Goal: Transaction & Acquisition: Purchase product/service

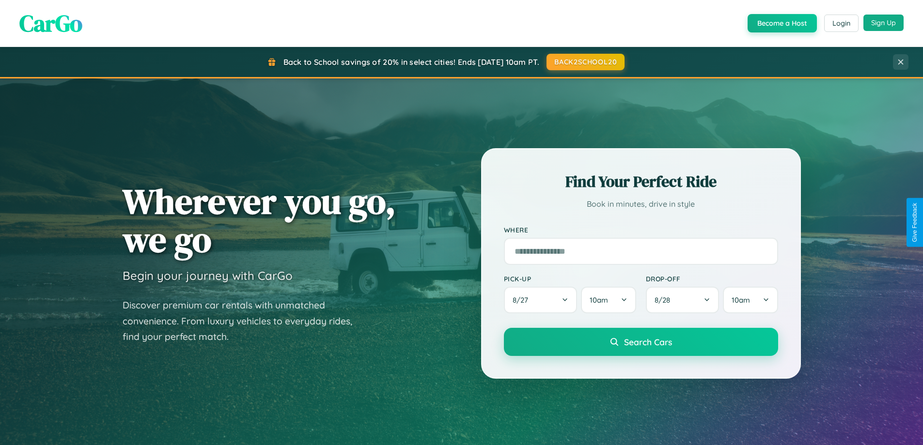
click at [883, 23] on button "Sign Up" at bounding box center [883, 23] width 40 height 16
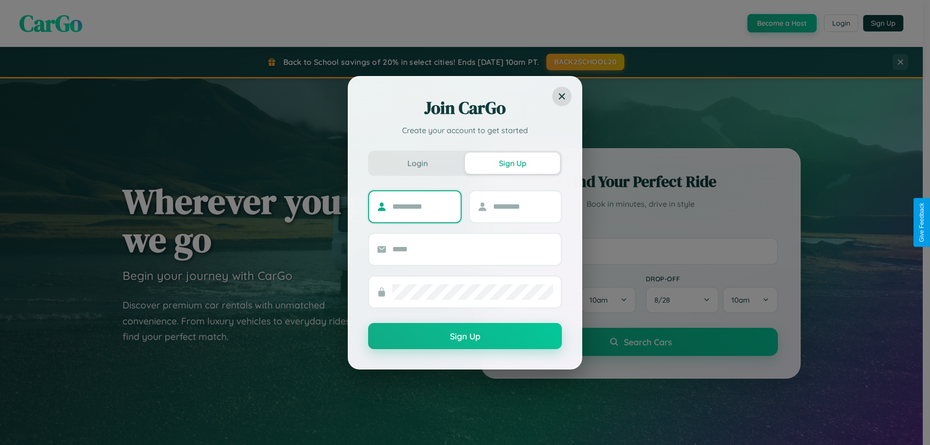
click at [422, 206] on input "text" at bounding box center [422, 206] width 61 height 15
type input "*****"
click at [523, 206] on input "text" at bounding box center [523, 206] width 61 height 15
type input "****"
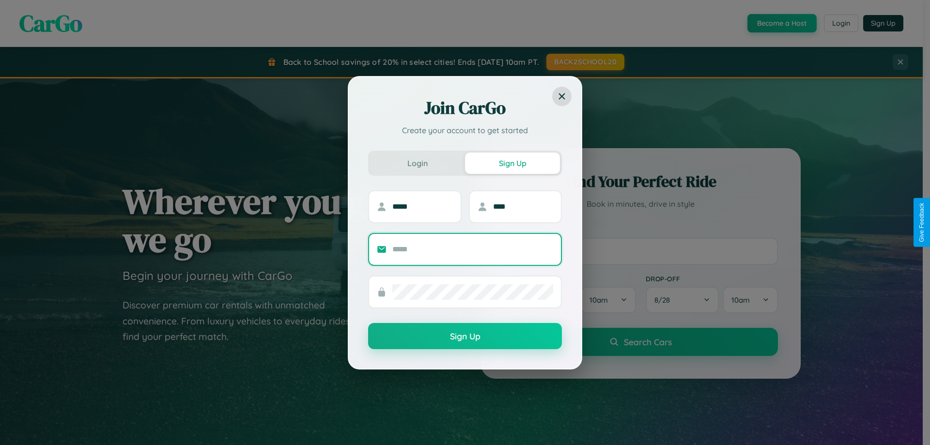
click at [473, 249] on input "text" at bounding box center [472, 249] width 161 height 15
type input "**********"
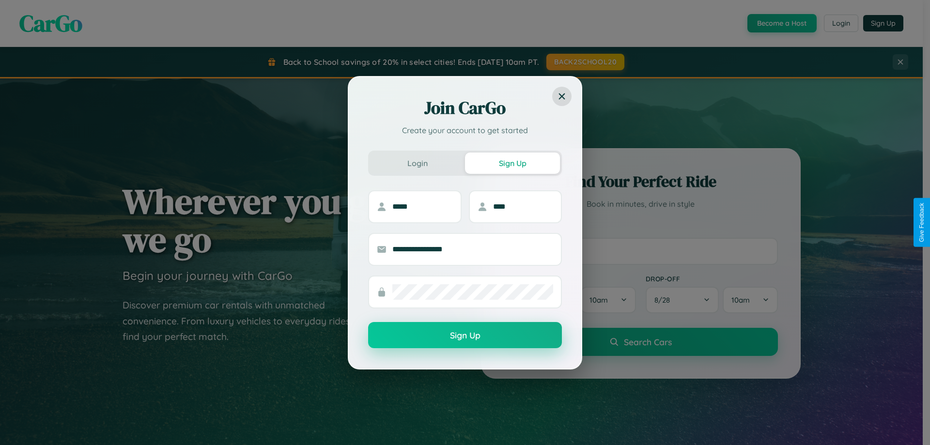
click at [465, 336] on button "Sign Up" at bounding box center [465, 335] width 194 height 26
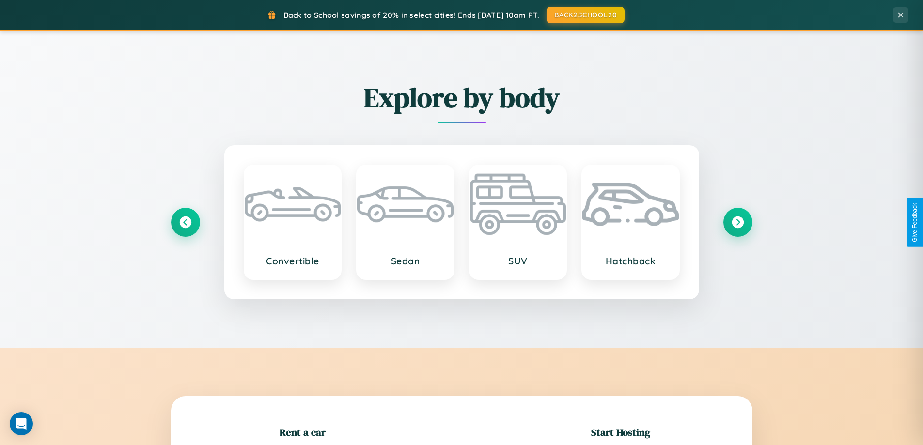
scroll to position [209, 0]
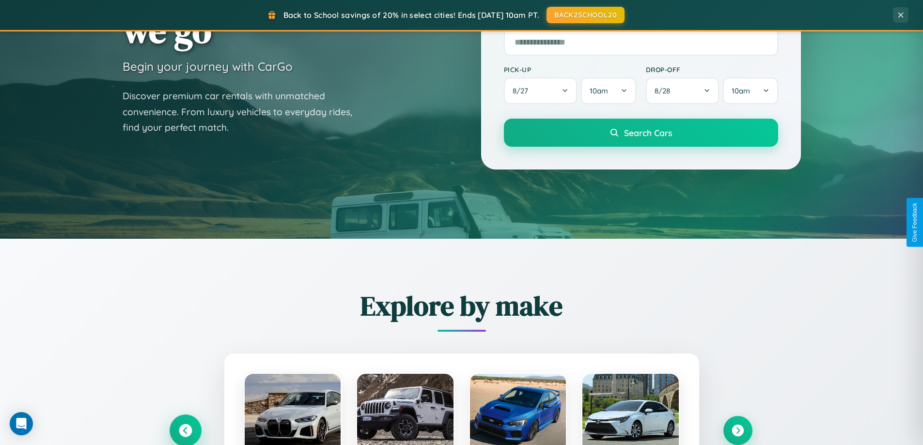
click at [185, 431] on icon at bounding box center [185, 430] width 13 height 13
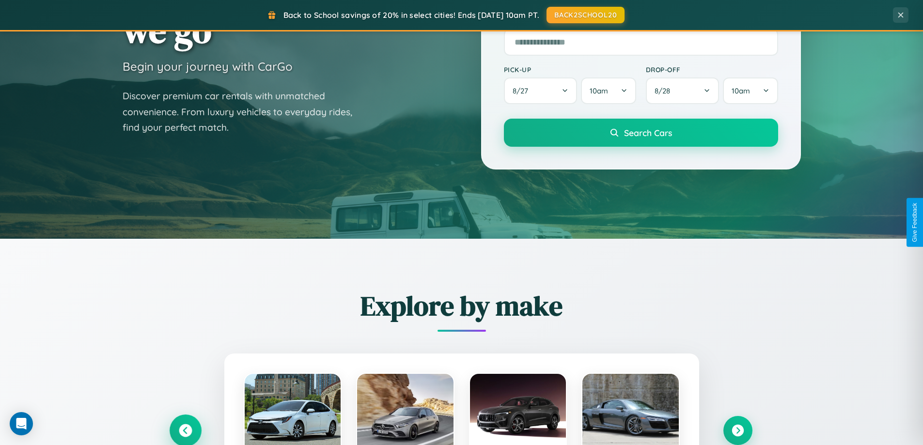
click at [185, 430] on icon at bounding box center [185, 431] width 16 height 16
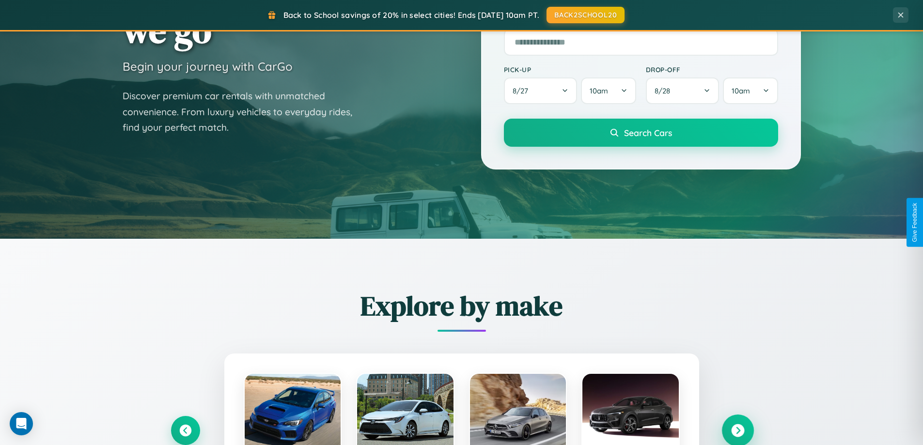
click at [737, 430] on icon at bounding box center [737, 430] width 13 height 13
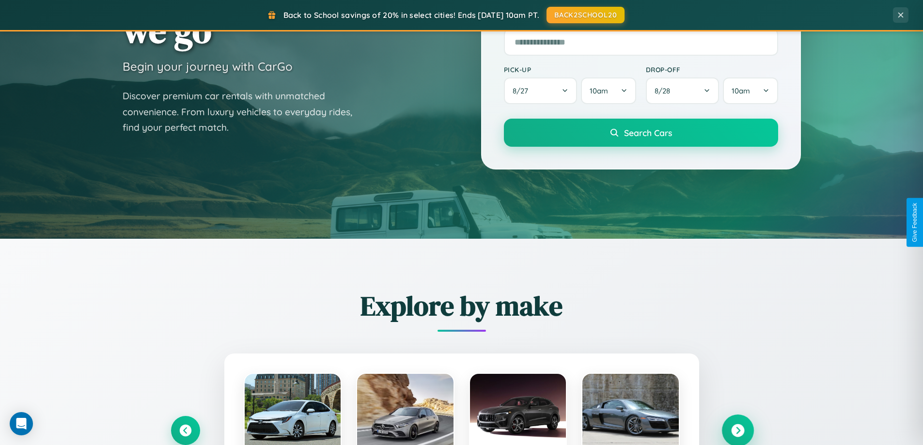
click at [737, 430] on icon at bounding box center [737, 430] width 13 height 13
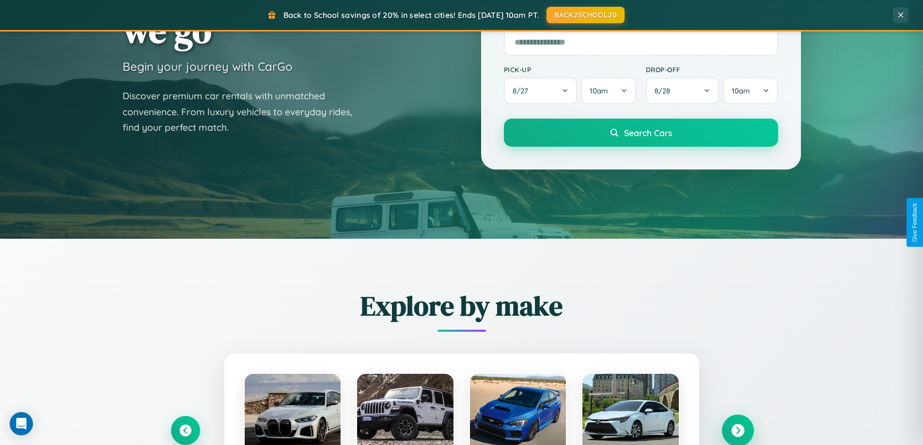
click at [737, 430] on icon at bounding box center [737, 430] width 13 height 13
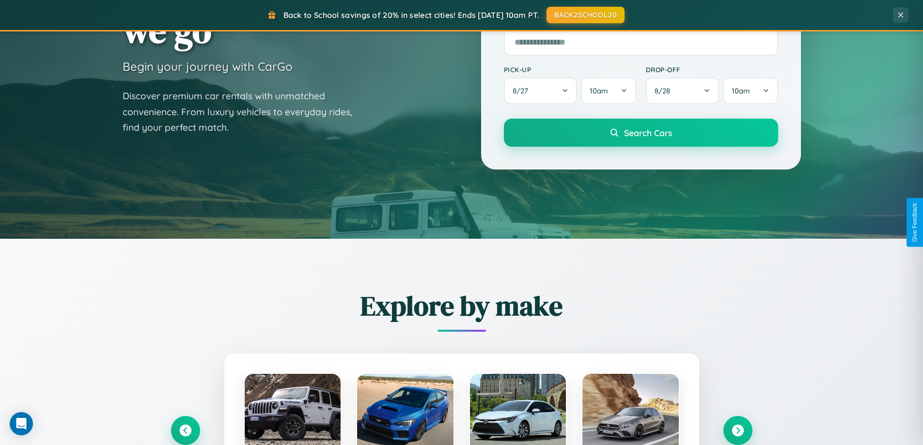
scroll to position [970, 0]
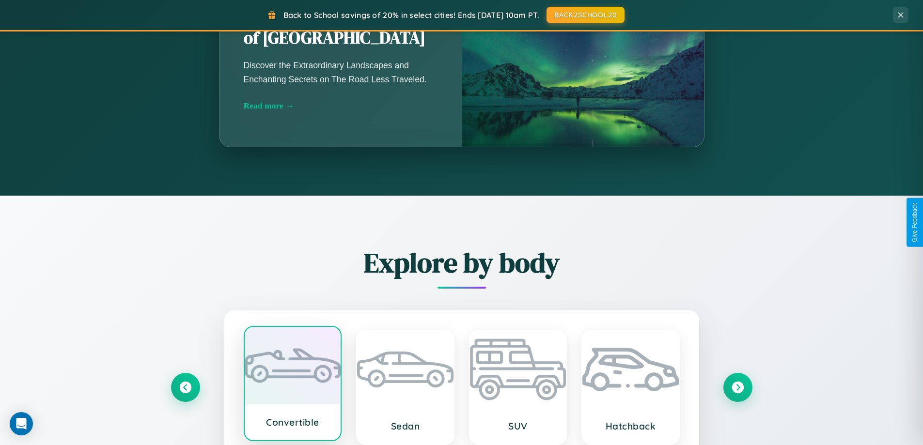
click at [292, 387] on div at bounding box center [293, 365] width 96 height 77
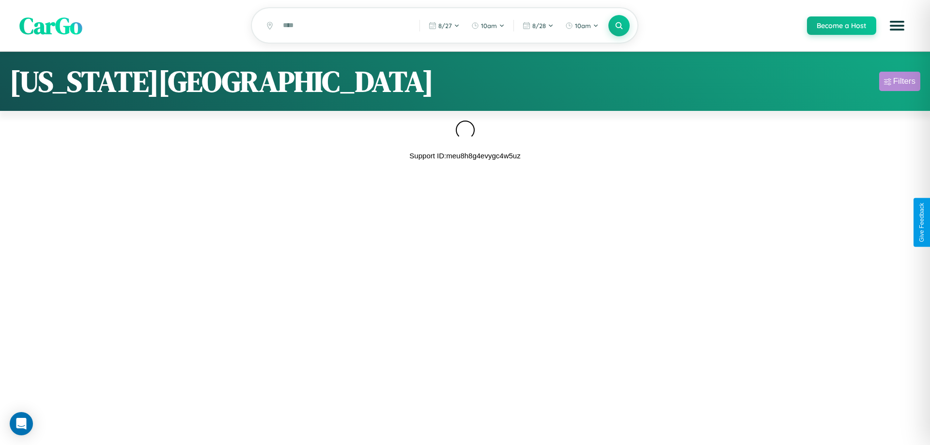
click at [899, 83] on div "Filters" at bounding box center [904, 82] width 22 height 10
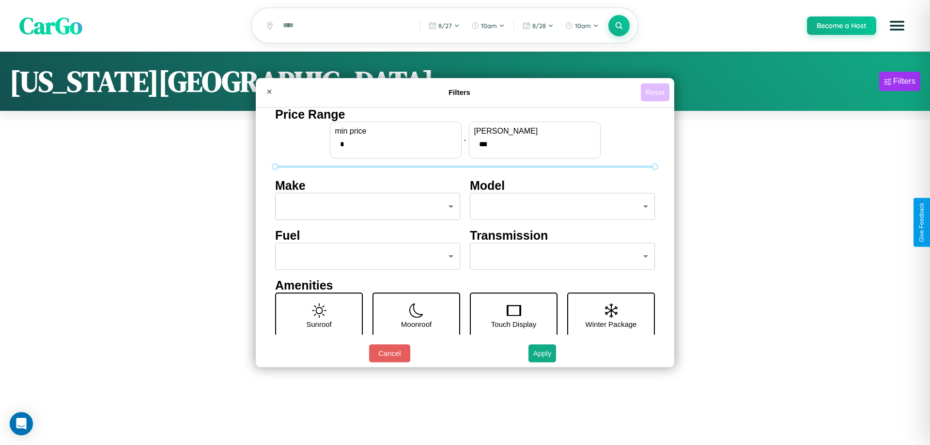
click at [655, 92] on button "Reset" at bounding box center [655, 92] width 29 height 18
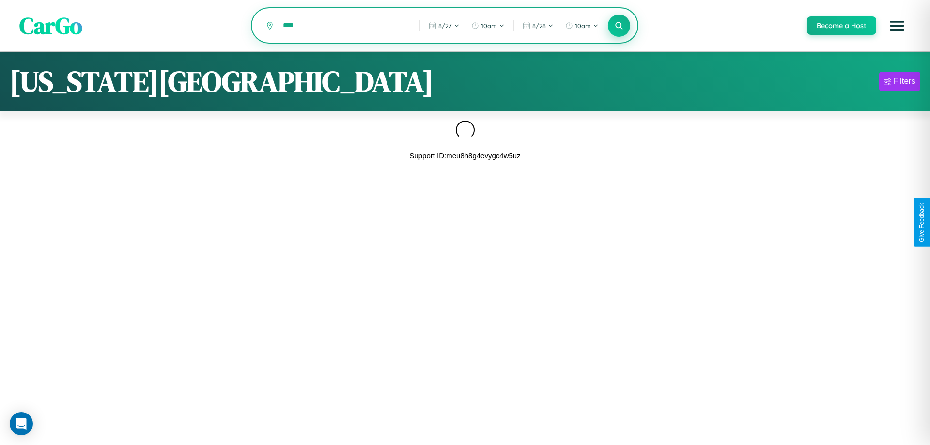
type input "****"
click at [619, 26] on icon at bounding box center [618, 25] width 9 height 9
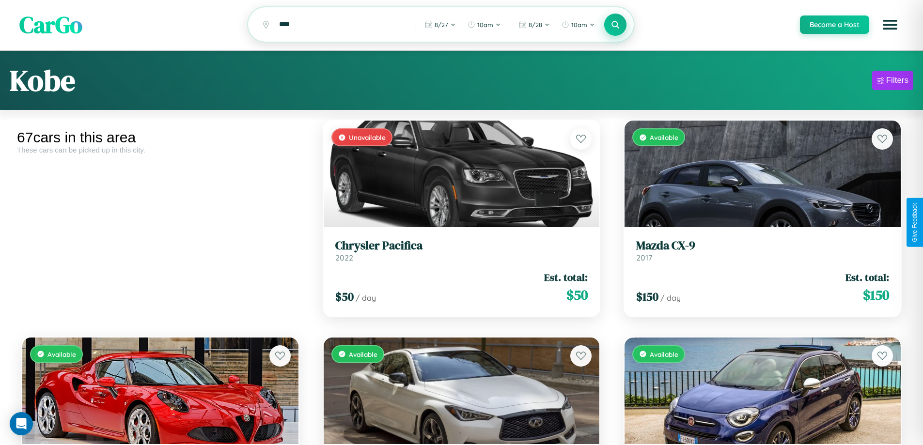
scroll to position [3173, 0]
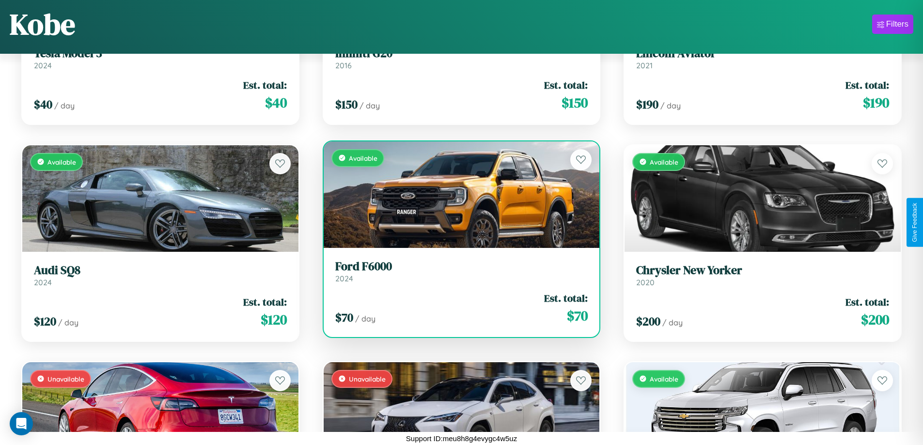
click at [457, 275] on link "Ford F6000 2024" at bounding box center [461, 272] width 253 height 24
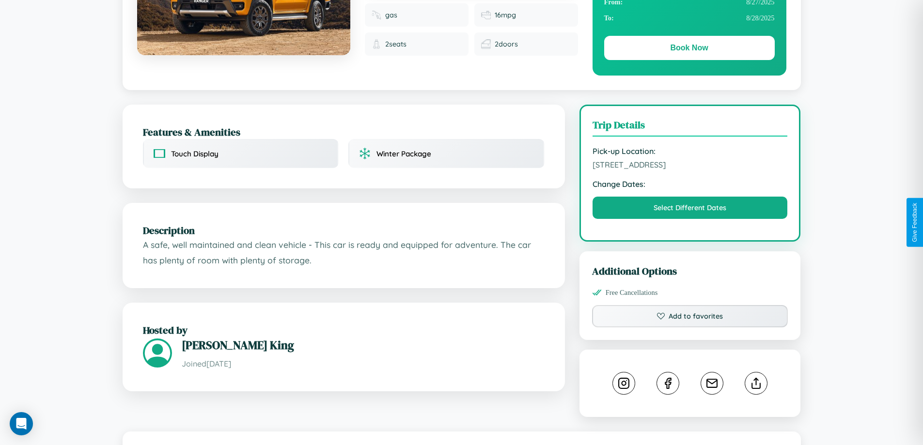
scroll to position [251, 0]
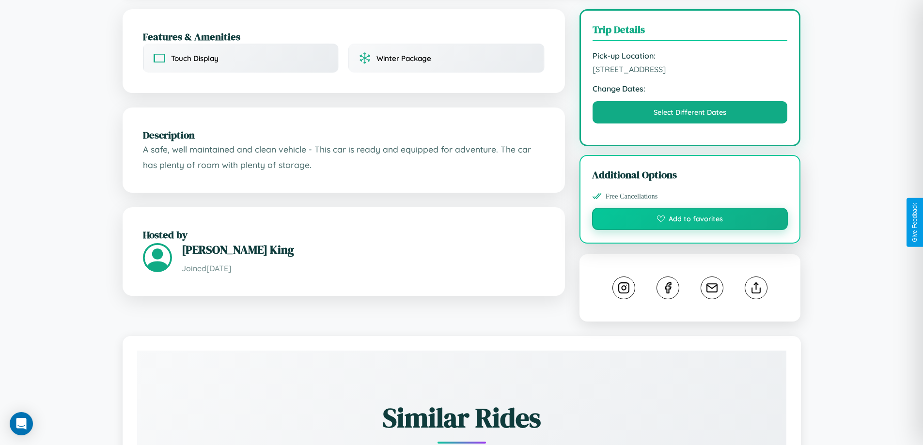
click at [690, 220] on button "Add to favorites" at bounding box center [690, 219] width 196 height 22
